Goal: Task Accomplishment & Management: Manage account settings

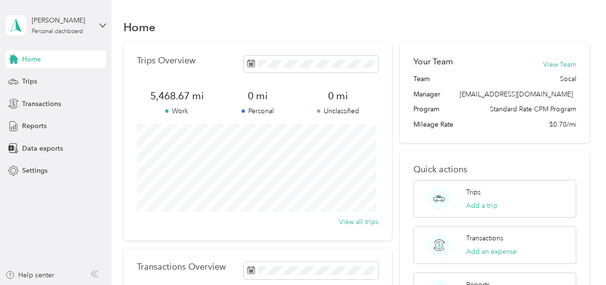
click at [31, 76] on span "Trips" at bounding box center [29, 81] width 15 height 10
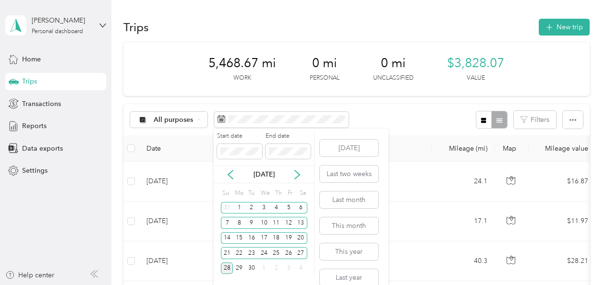
click at [231, 171] on icon at bounding box center [230, 174] width 5 height 9
click at [229, 170] on icon at bounding box center [231, 175] width 10 height 10
click at [237, 221] on div "4" at bounding box center [239, 223] width 12 height 12
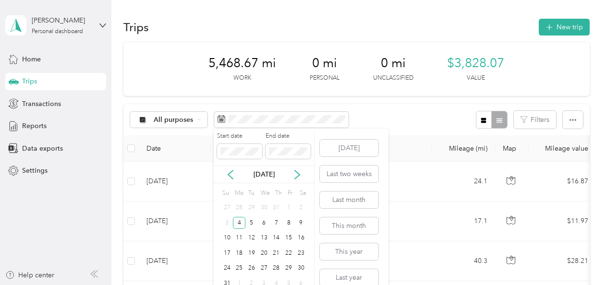
click at [261, 236] on div "13" at bounding box center [264, 238] width 12 height 12
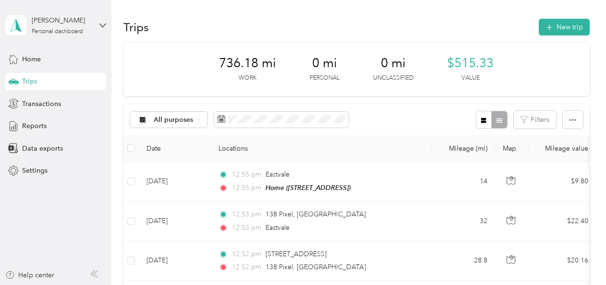
click at [130, 143] on label at bounding box center [131, 148] width 8 height 11
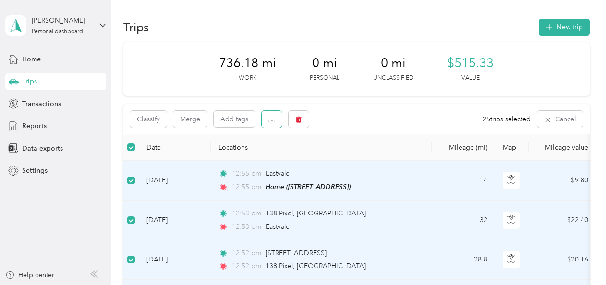
click at [274, 117] on icon "button" at bounding box center [271, 119] width 7 height 7
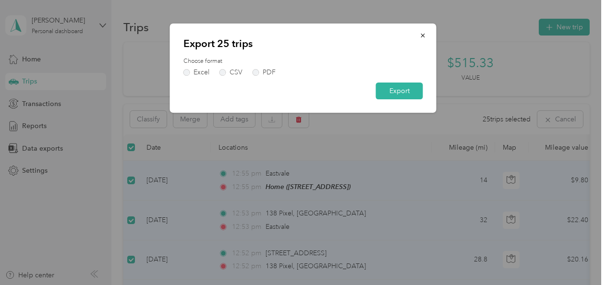
click at [256, 74] on label "PDF" at bounding box center [263, 72] width 23 height 7
click at [394, 94] on button "Export" at bounding box center [399, 91] width 47 height 17
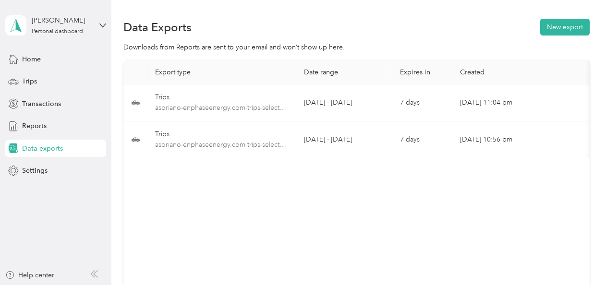
click at [37, 80] on div "Trips" at bounding box center [55, 81] width 101 height 17
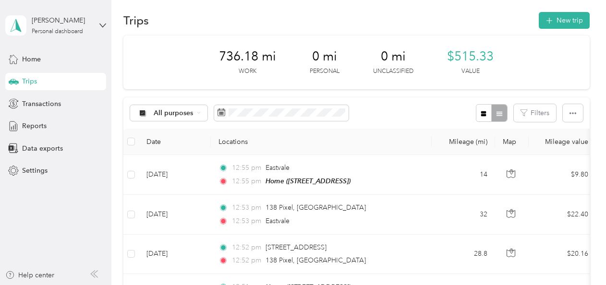
scroll to position [6, 0]
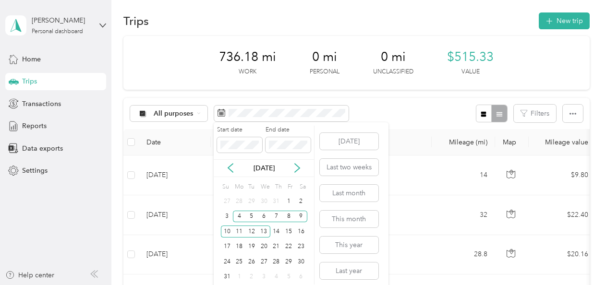
click at [249, 214] on div "5" at bounding box center [251, 217] width 12 height 12
click at [237, 211] on div "4" at bounding box center [239, 217] width 12 height 12
click at [264, 232] on div "13" at bounding box center [264, 232] width 12 height 12
click at [240, 213] on div "4" at bounding box center [239, 217] width 12 height 12
click at [264, 230] on div "13" at bounding box center [264, 232] width 12 height 12
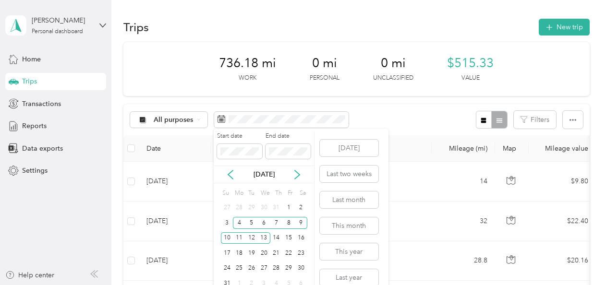
click at [252, 226] on div "5" at bounding box center [251, 223] width 12 height 12
click at [275, 236] on div "14" at bounding box center [276, 238] width 12 height 12
click at [237, 220] on div "4" at bounding box center [239, 223] width 12 height 12
click at [263, 236] on div "13" at bounding box center [264, 238] width 12 height 12
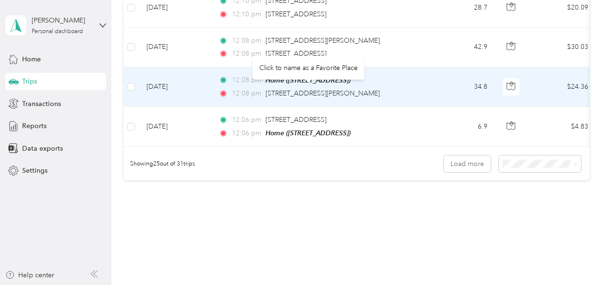
scroll to position [1033, 0]
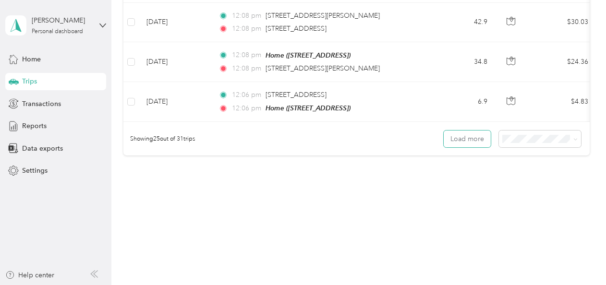
click at [454, 131] on button "Load more" at bounding box center [466, 139] width 47 height 17
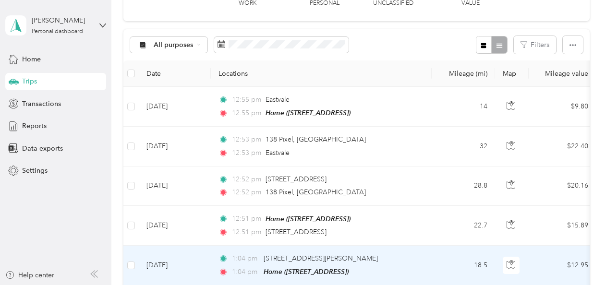
scroll to position [0, 0]
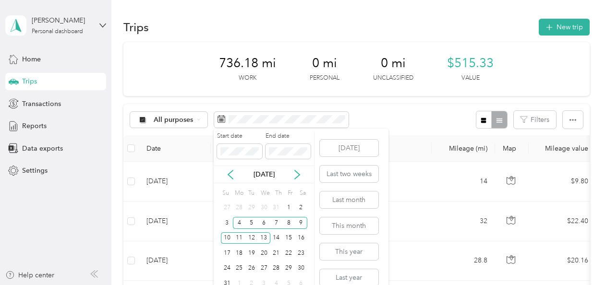
click at [252, 221] on div "5" at bounding box center [251, 223] width 12 height 12
click at [278, 238] on div "14" at bounding box center [276, 238] width 12 height 12
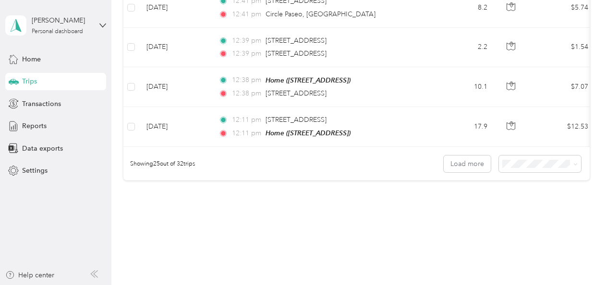
scroll to position [1033, 0]
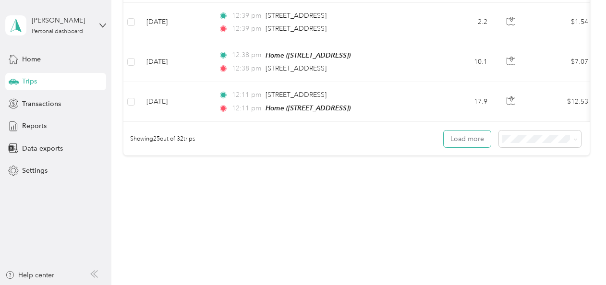
click at [475, 134] on button "Load more" at bounding box center [466, 139] width 47 height 17
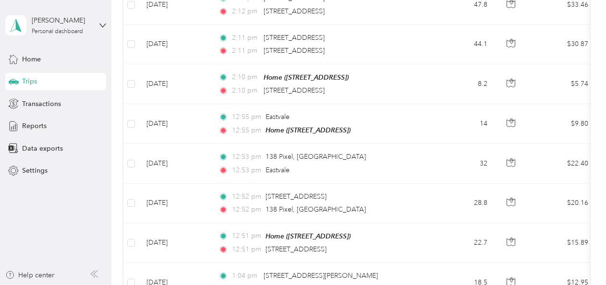
scroll to position [0, 0]
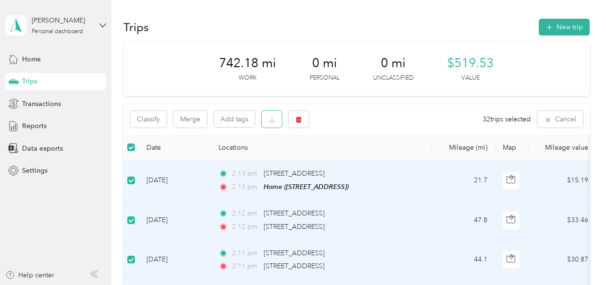
click at [272, 120] on icon "button" at bounding box center [271, 119] width 7 height 7
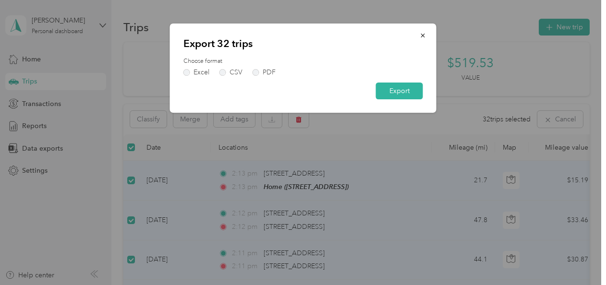
click at [257, 75] on label "PDF" at bounding box center [263, 72] width 23 height 7
click at [404, 87] on button "Export" at bounding box center [399, 91] width 47 height 17
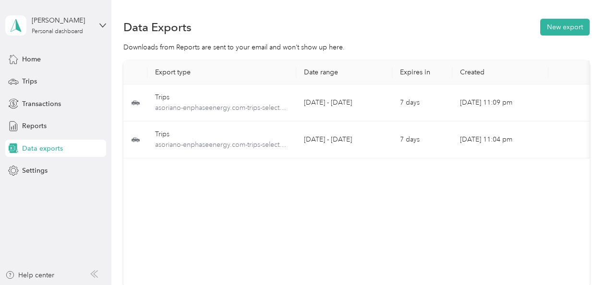
click at [29, 76] on span "Trips" at bounding box center [29, 81] width 15 height 10
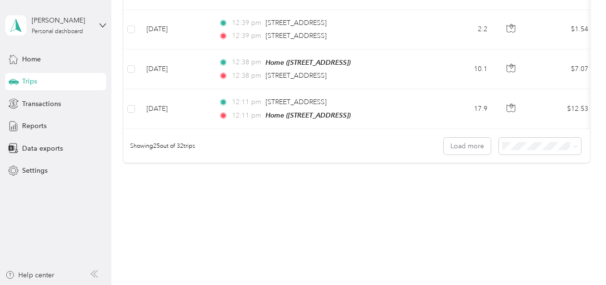
scroll to position [1020, 0]
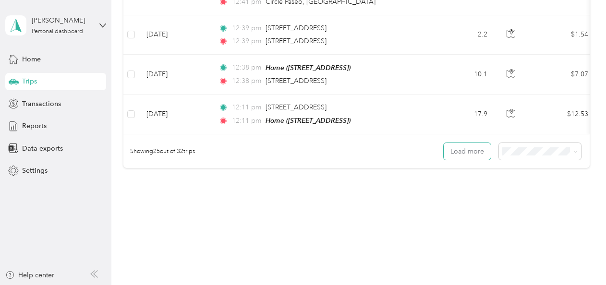
click at [467, 152] on button "Load more" at bounding box center [466, 151] width 47 height 17
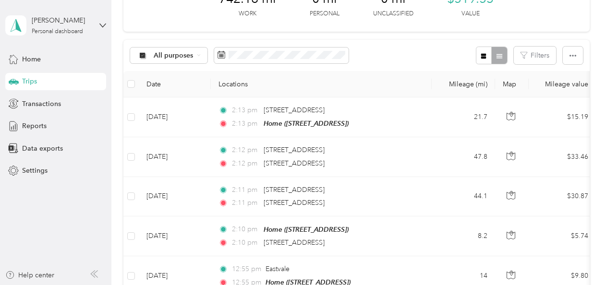
scroll to position [0, 0]
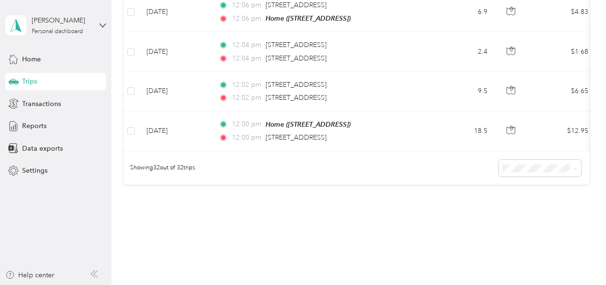
scroll to position [1308, 0]
